Goal: Task Accomplishment & Management: Manage account settings

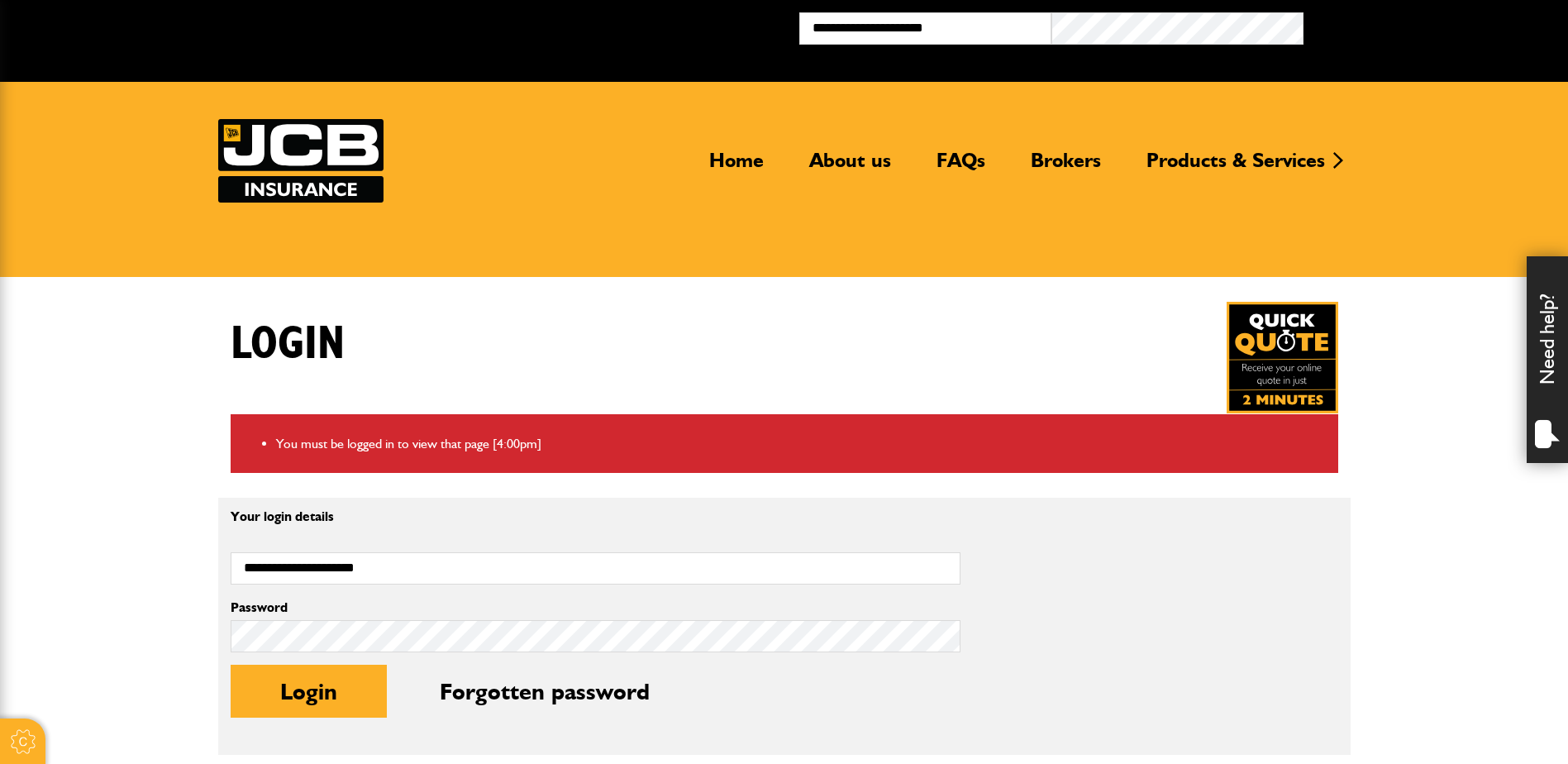
click at [367, 664] on div "Login Forgotten password" at bounding box center [595, 703] width 730 height 78
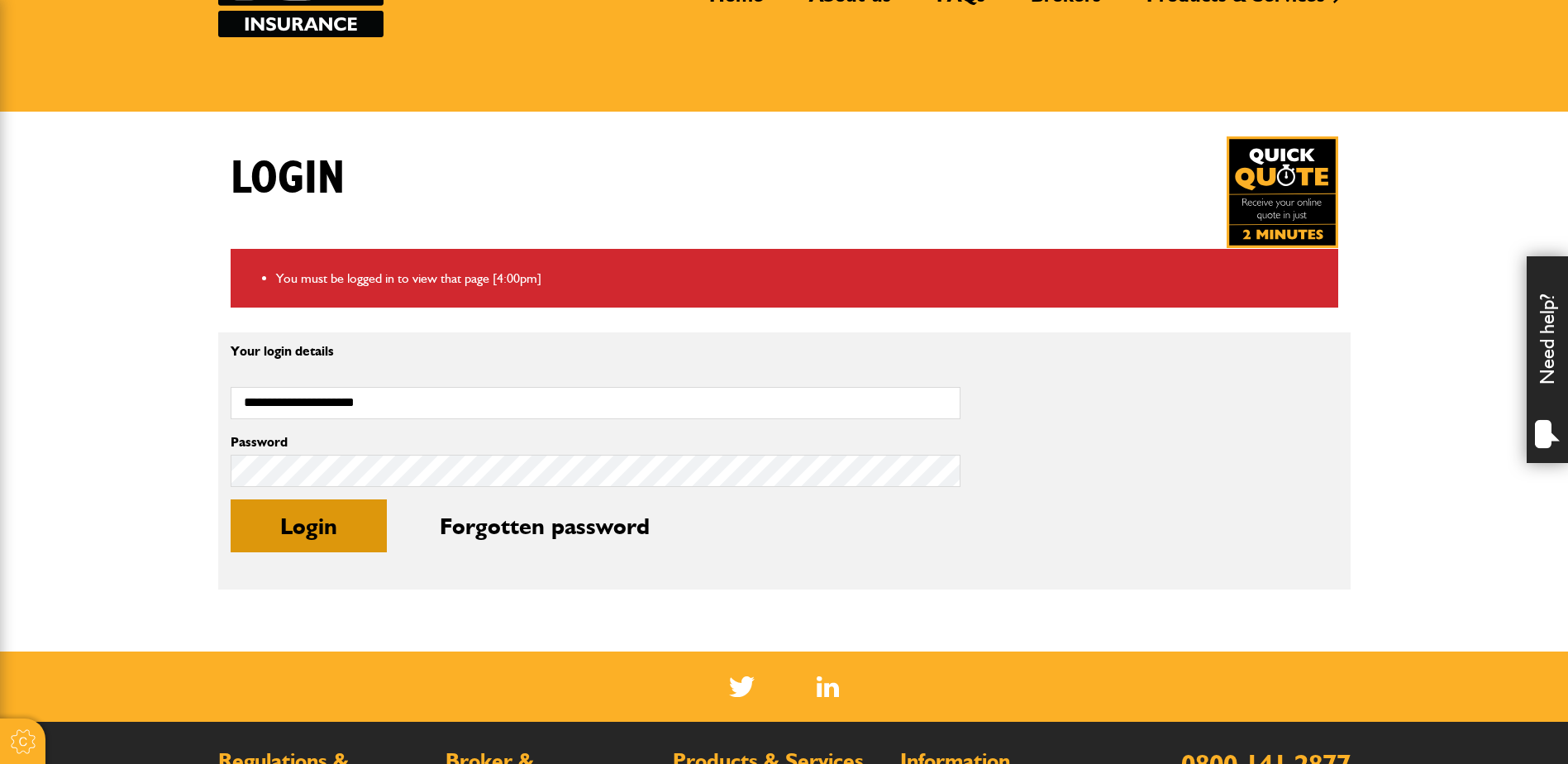
click at [363, 529] on button "Login" at bounding box center [309, 526] width 156 height 53
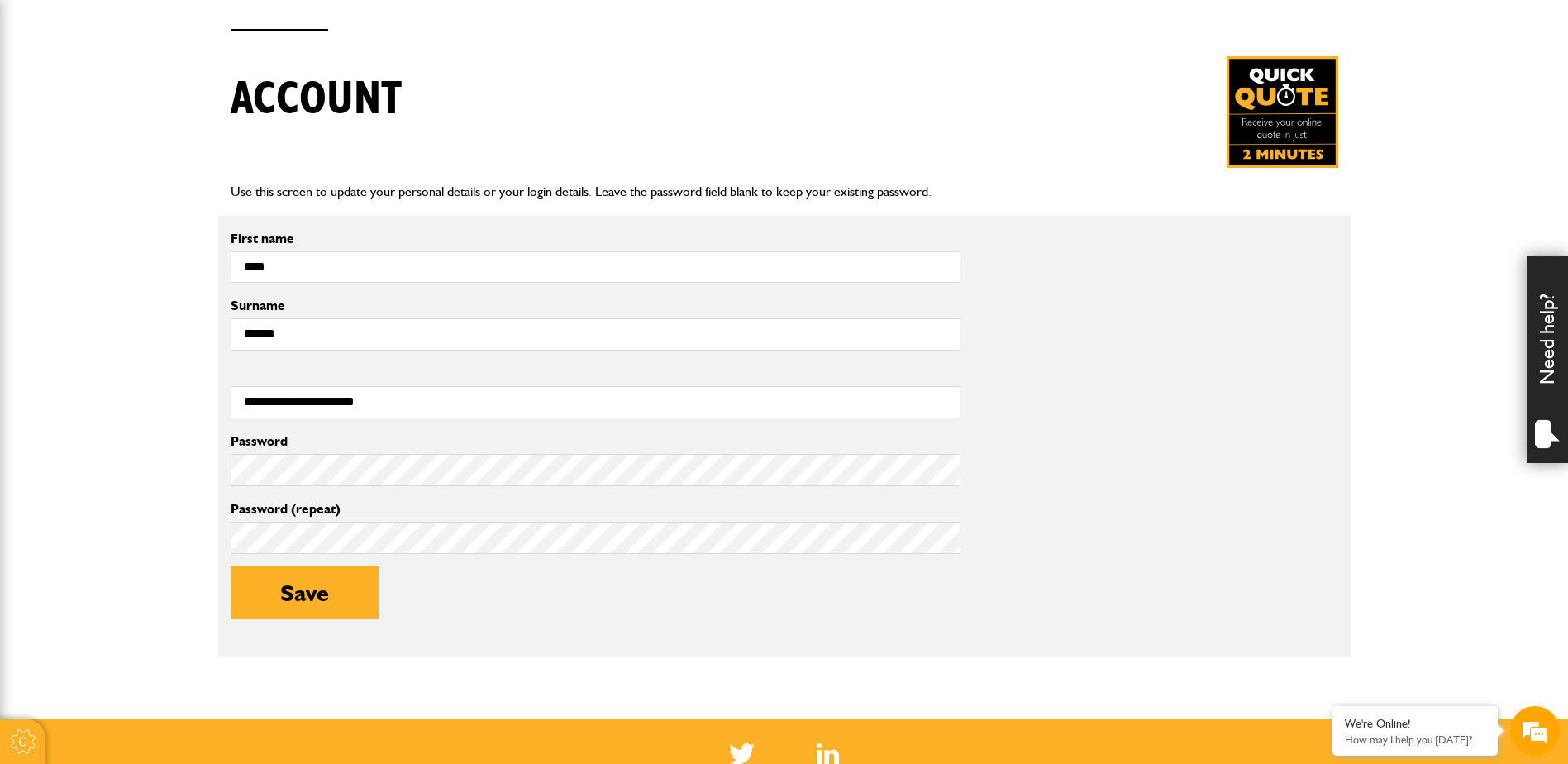
scroll to position [413, 0]
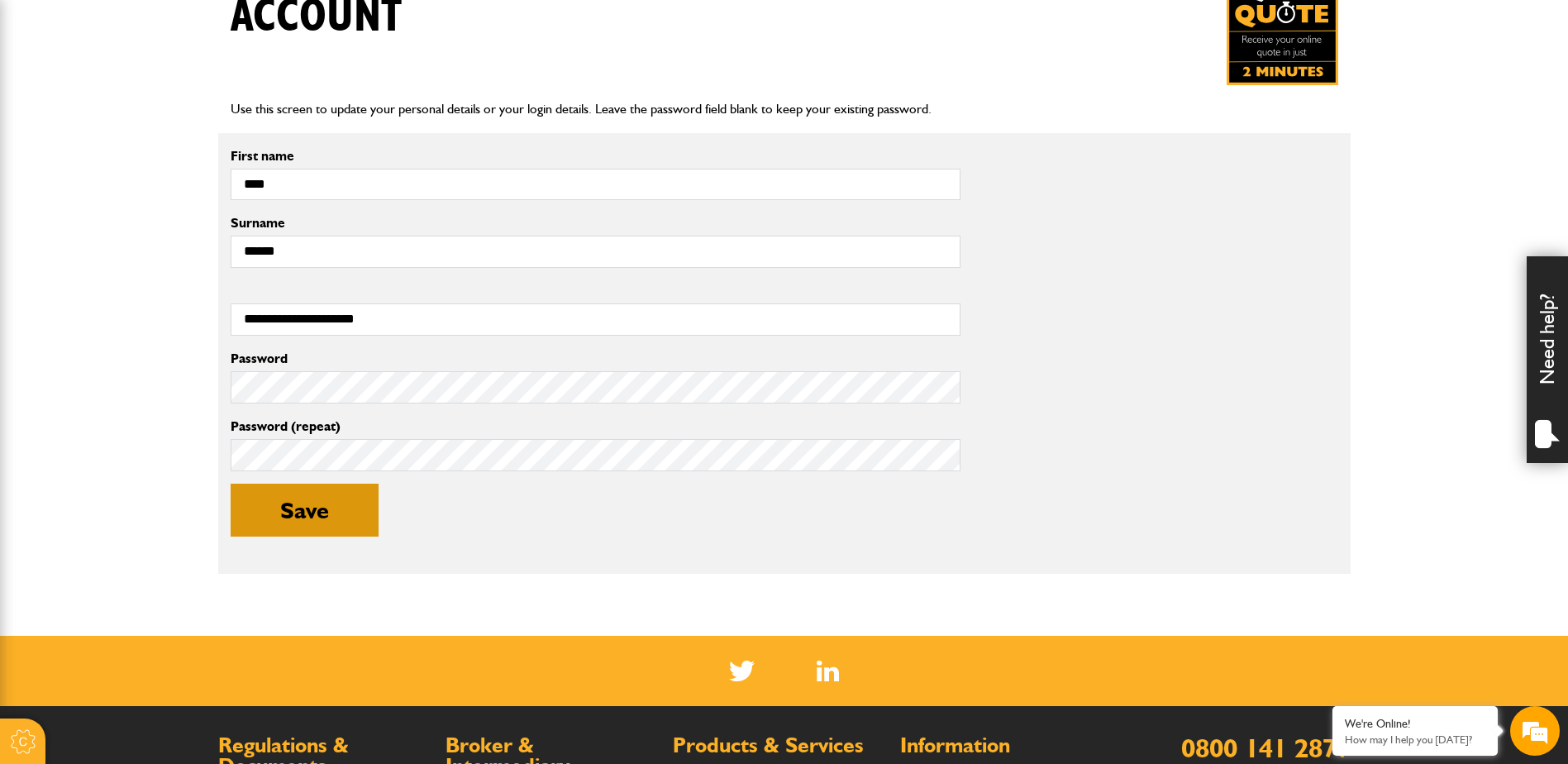
click at [341, 501] on button "Save" at bounding box center [304, 510] width 148 height 53
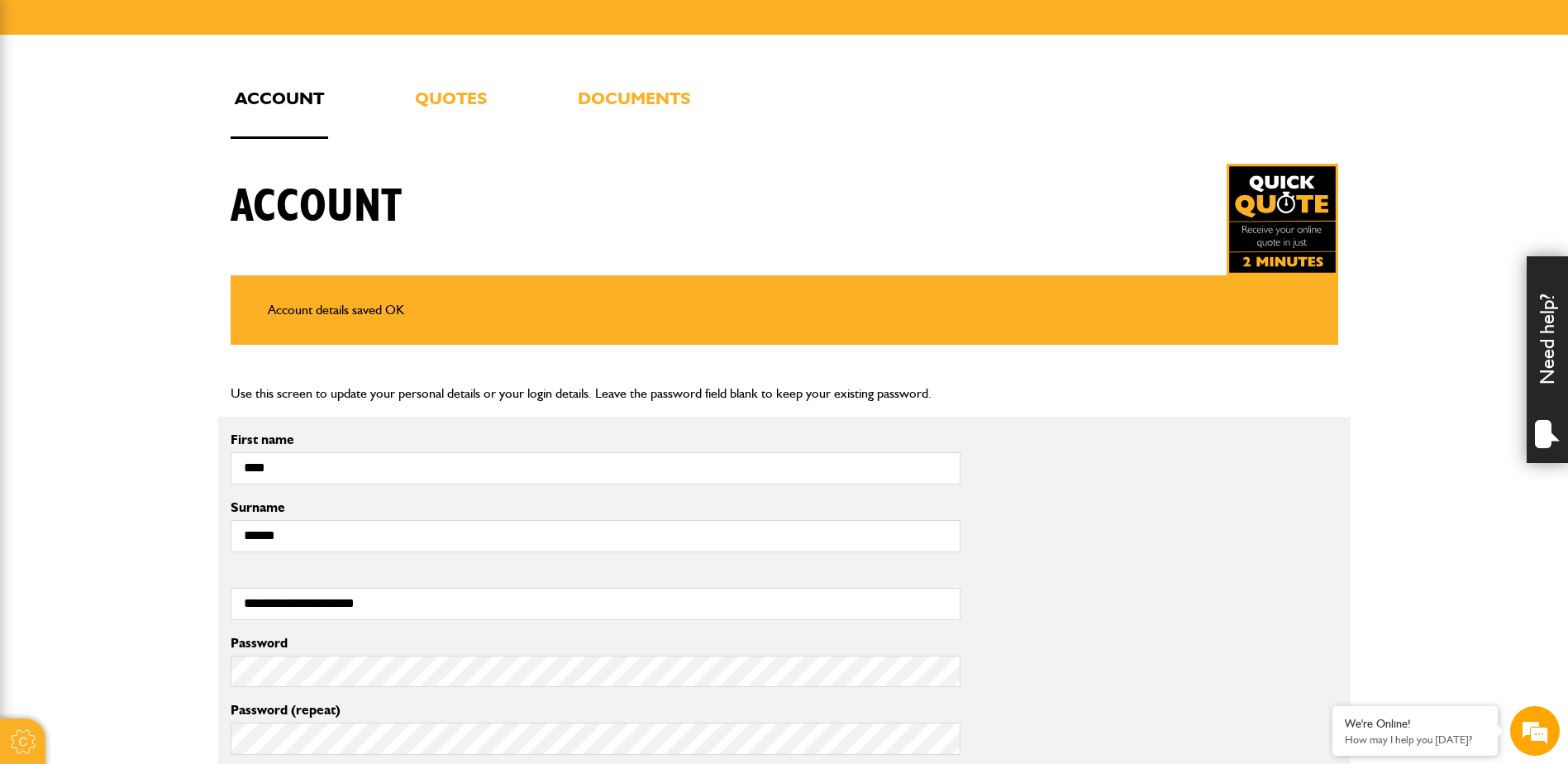
scroll to position [248, 0]
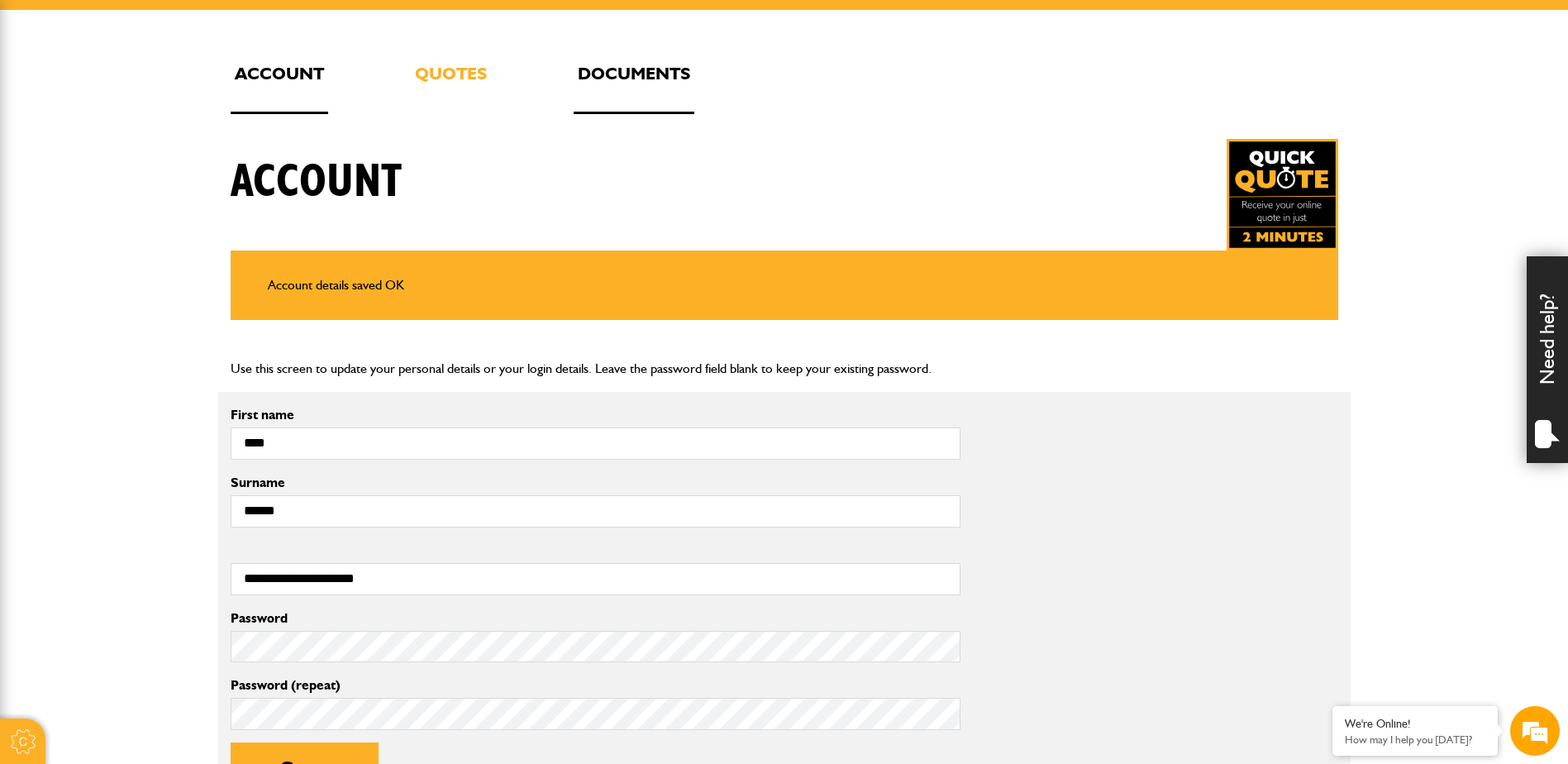
click at [608, 79] on link "Documents" at bounding box center [633, 86] width 121 height 54
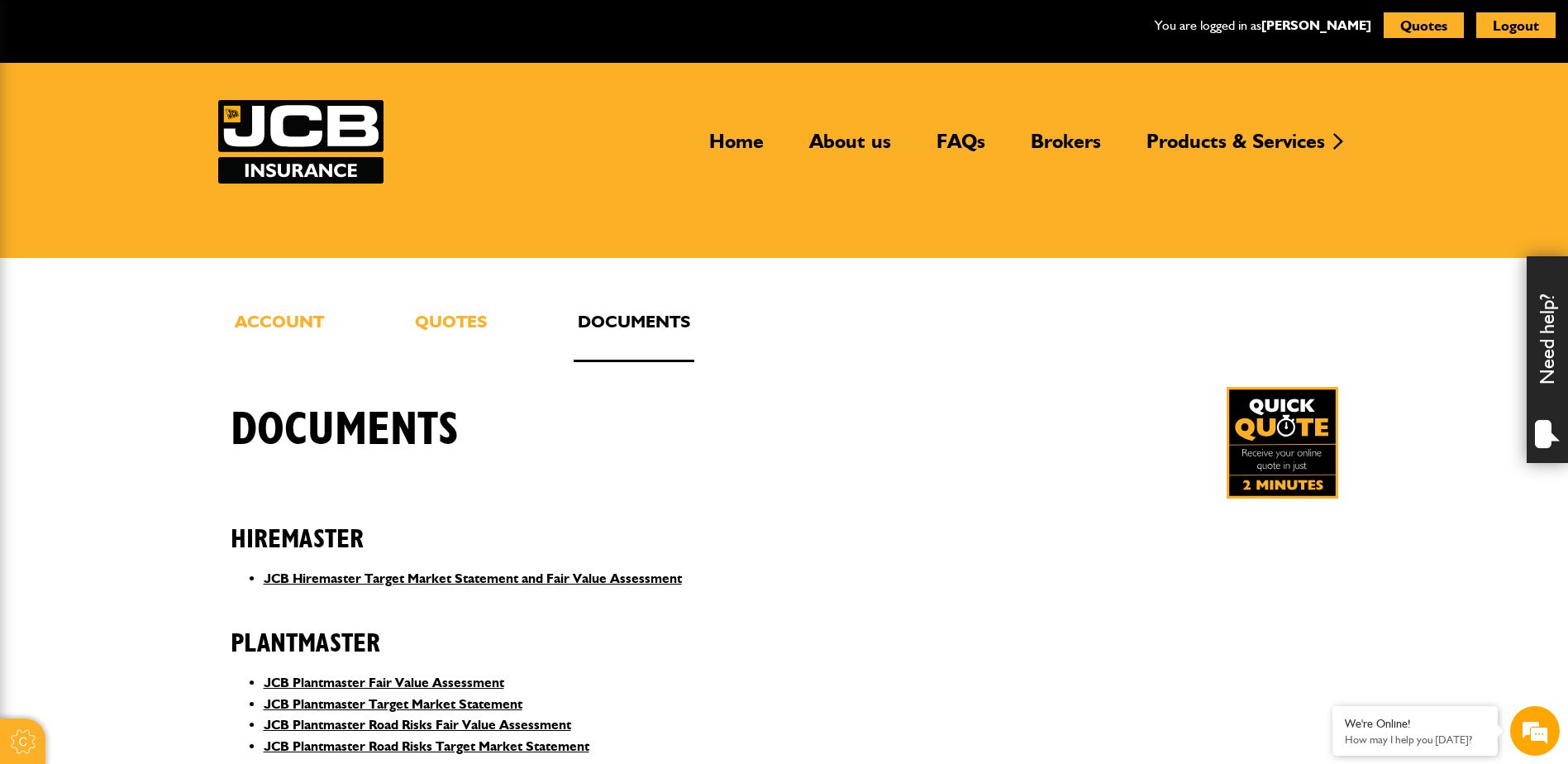
scroll to position [496, 0]
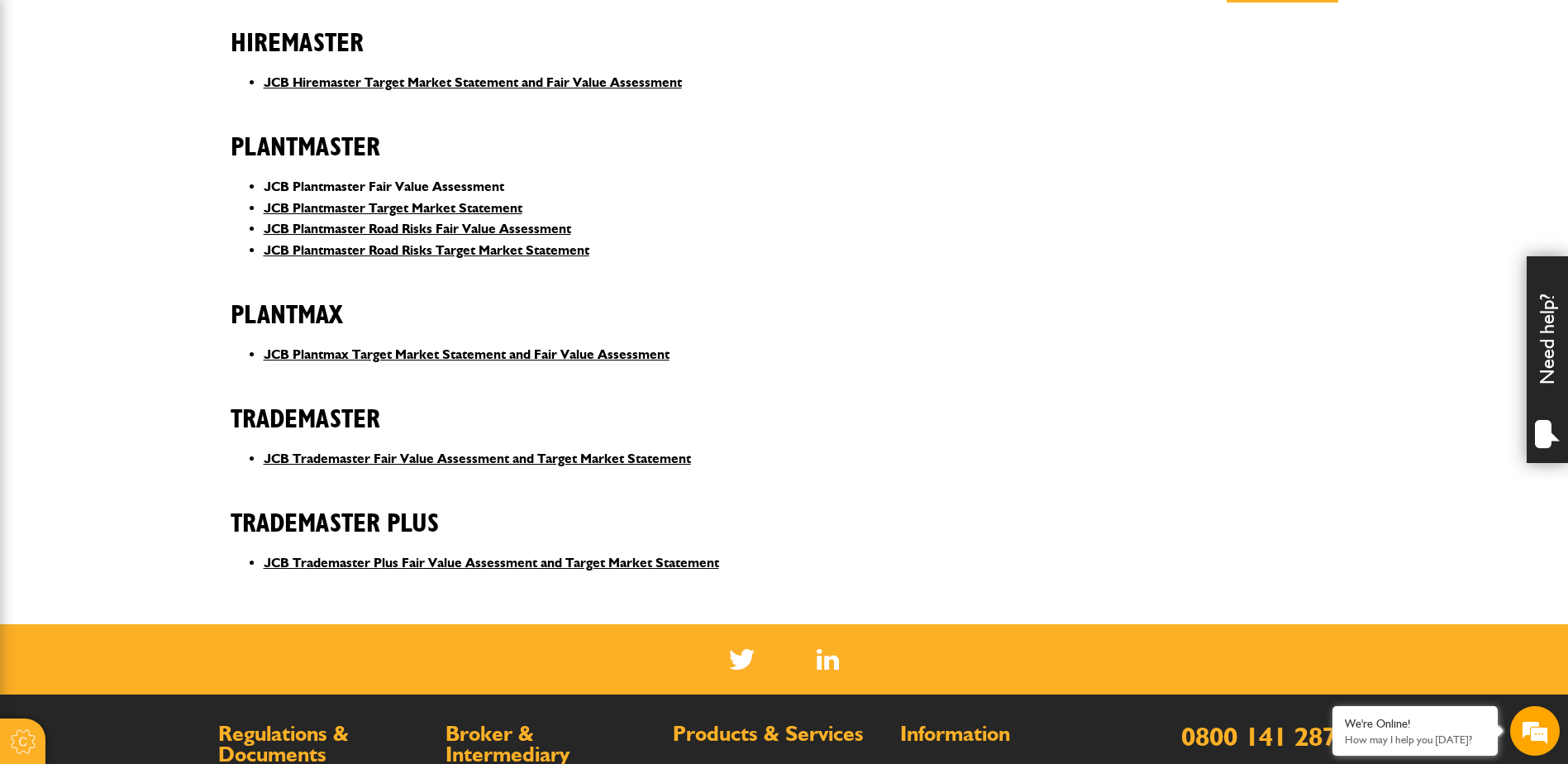
click at [452, 185] on link "JCB Plantmaster Fair Value Assessment" at bounding box center [384, 186] width 240 height 15
click at [435, 225] on link "JCB Plantmaster Road Risks Fair Value Assessment" at bounding box center [417, 229] width 308 height 15
